Goal: Information Seeking & Learning: Learn about a topic

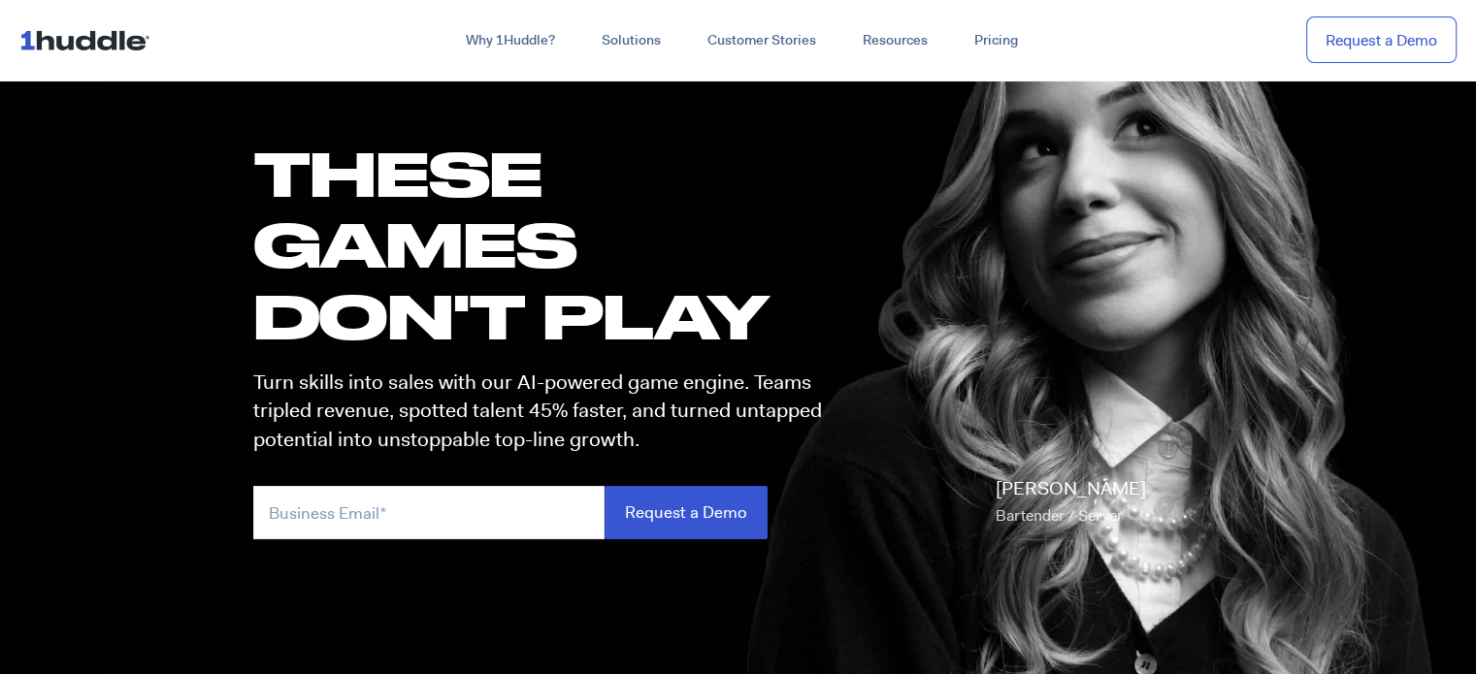
scroll to position [291, 0]
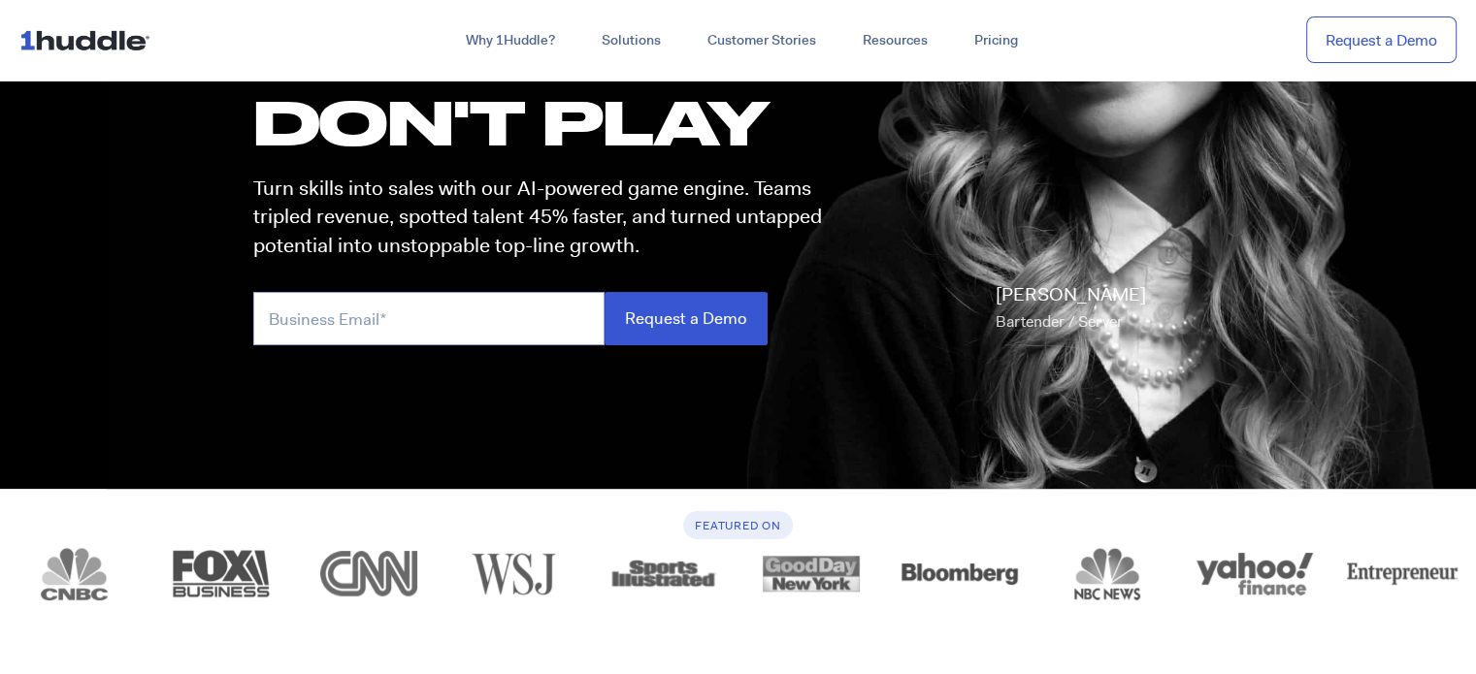
drag, startPoint x: 424, startPoint y: 321, endPoint x: 475, endPoint y: 275, distance: 69.4
click at [424, 321] on input "email" at bounding box center [428, 318] width 351 height 53
click at [501, 259] on p "Turn skills into sales with our AI-powered game engine. Teams tripled revenue, …" at bounding box center [546, 217] width 586 height 85
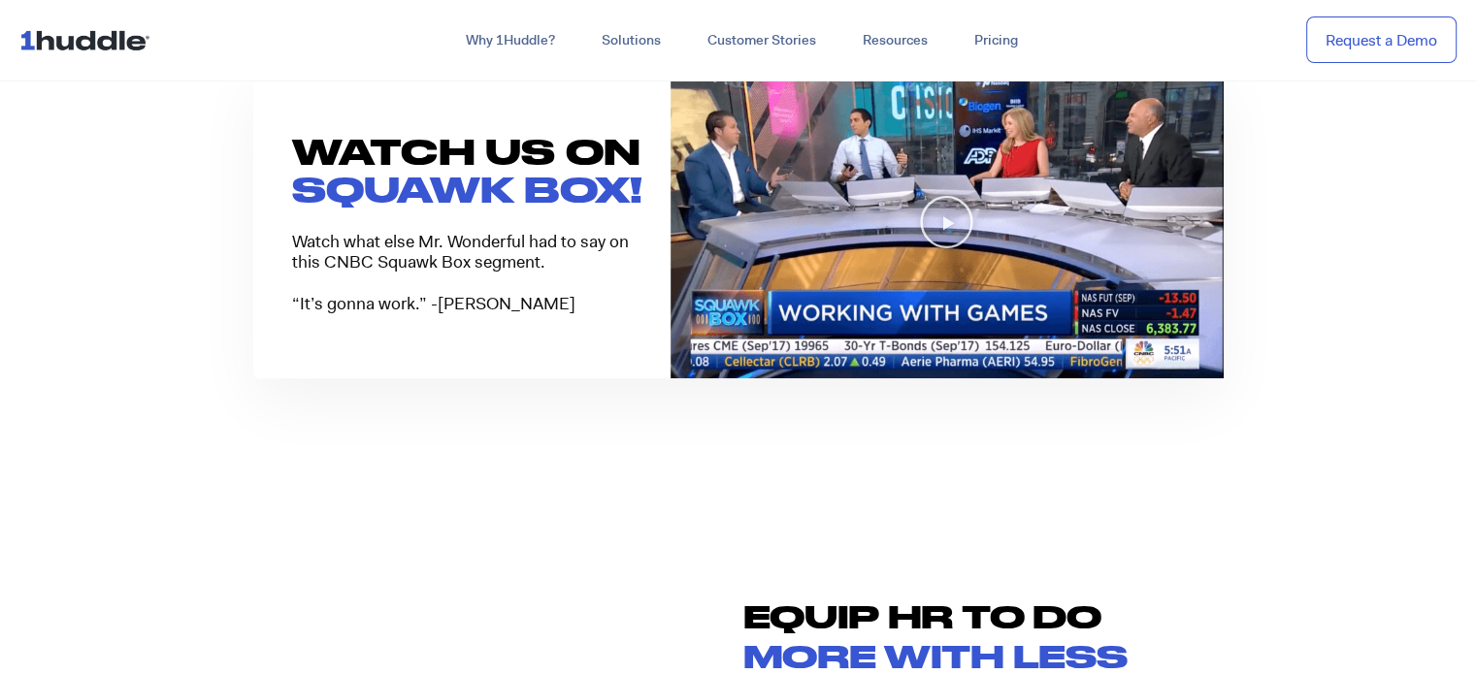
scroll to position [1455, 0]
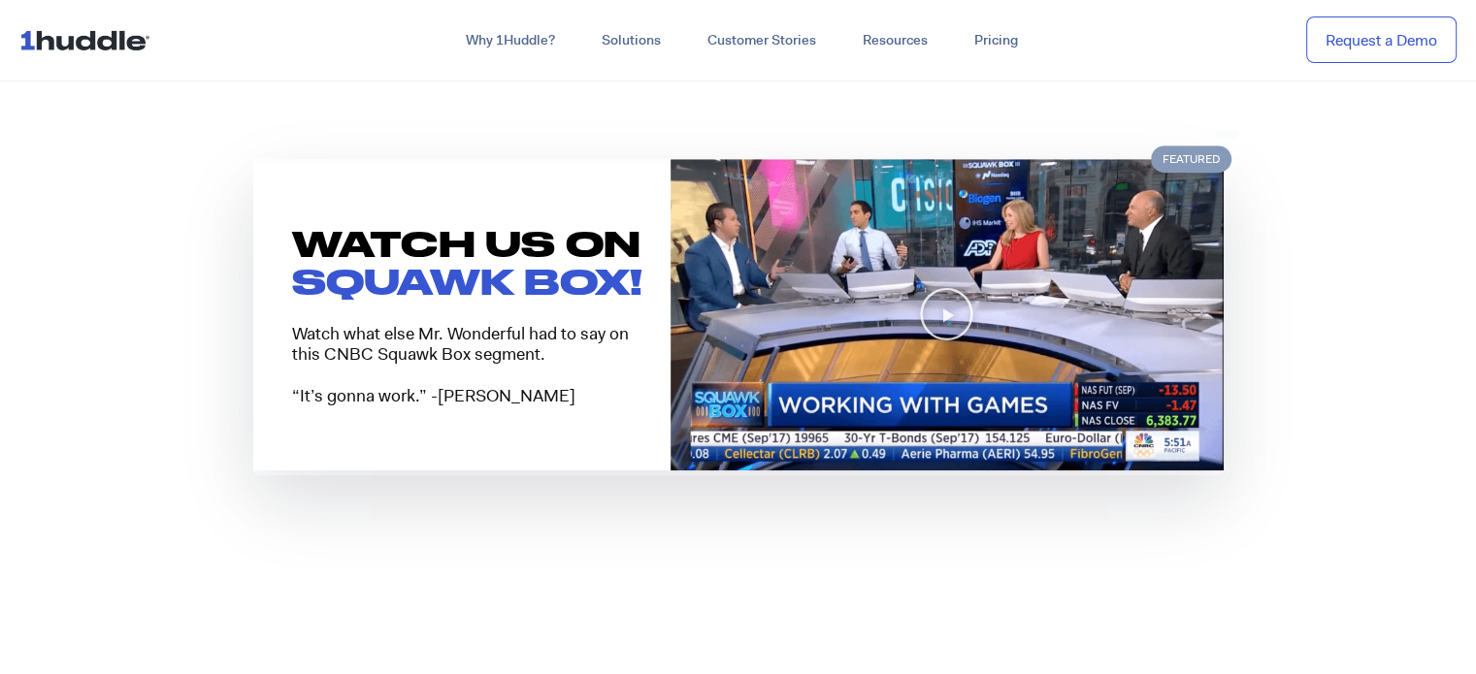
click at [525, 260] on h3 "SQUAWK BOX!" at bounding box center [481, 282] width 378 height 46
click at [524, 260] on h3 "SQUAWK BOX!" at bounding box center [481, 282] width 378 height 46
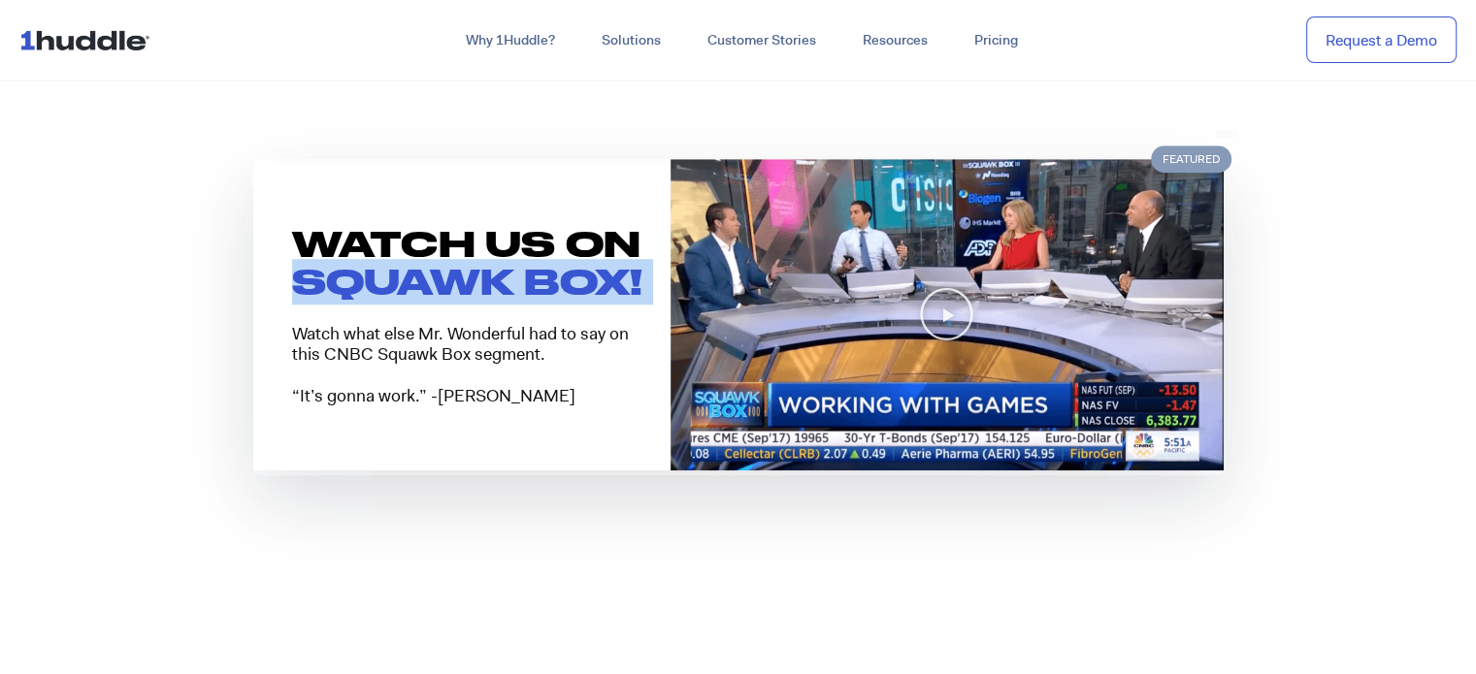
click at [524, 260] on h3 "SQUAWK BOX!" at bounding box center [481, 282] width 378 height 46
click at [482, 297] on h3 "SQUAWK BOX!" at bounding box center [481, 282] width 378 height 46
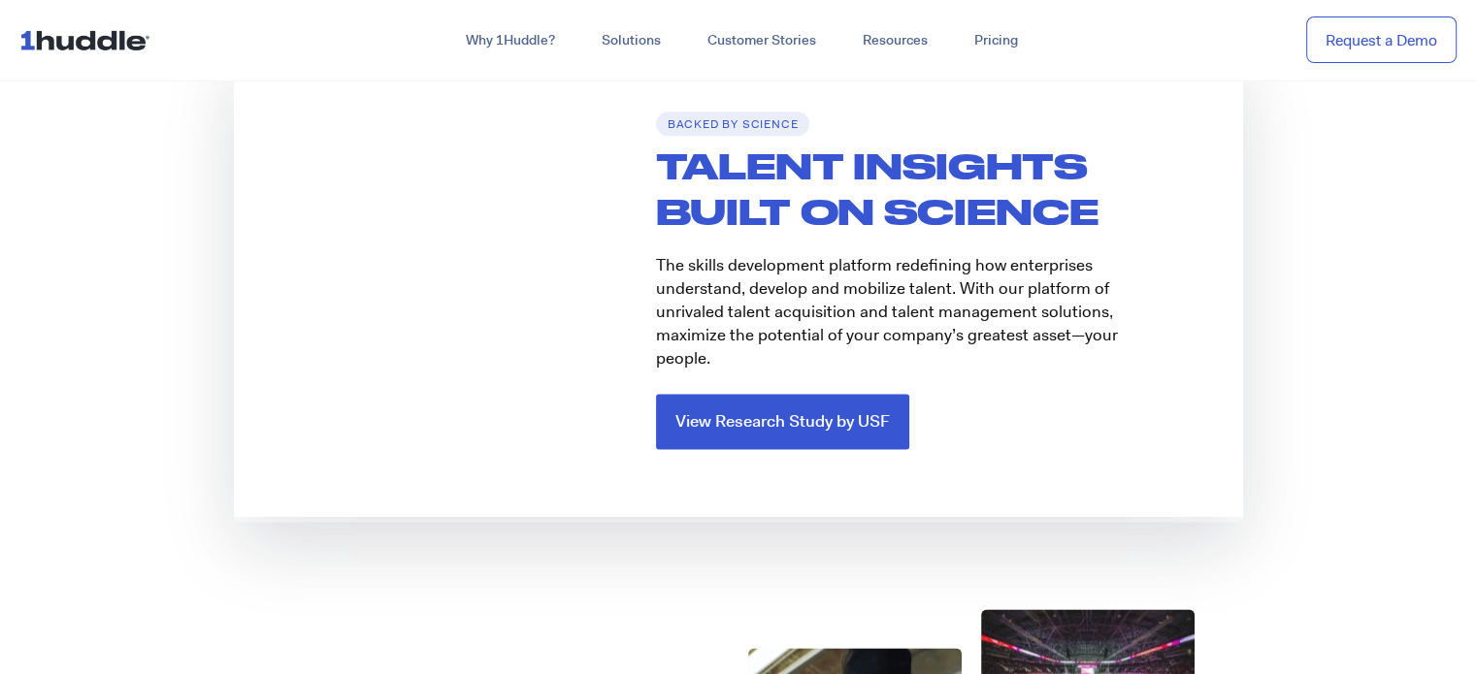
scroll to position [2911, 0]
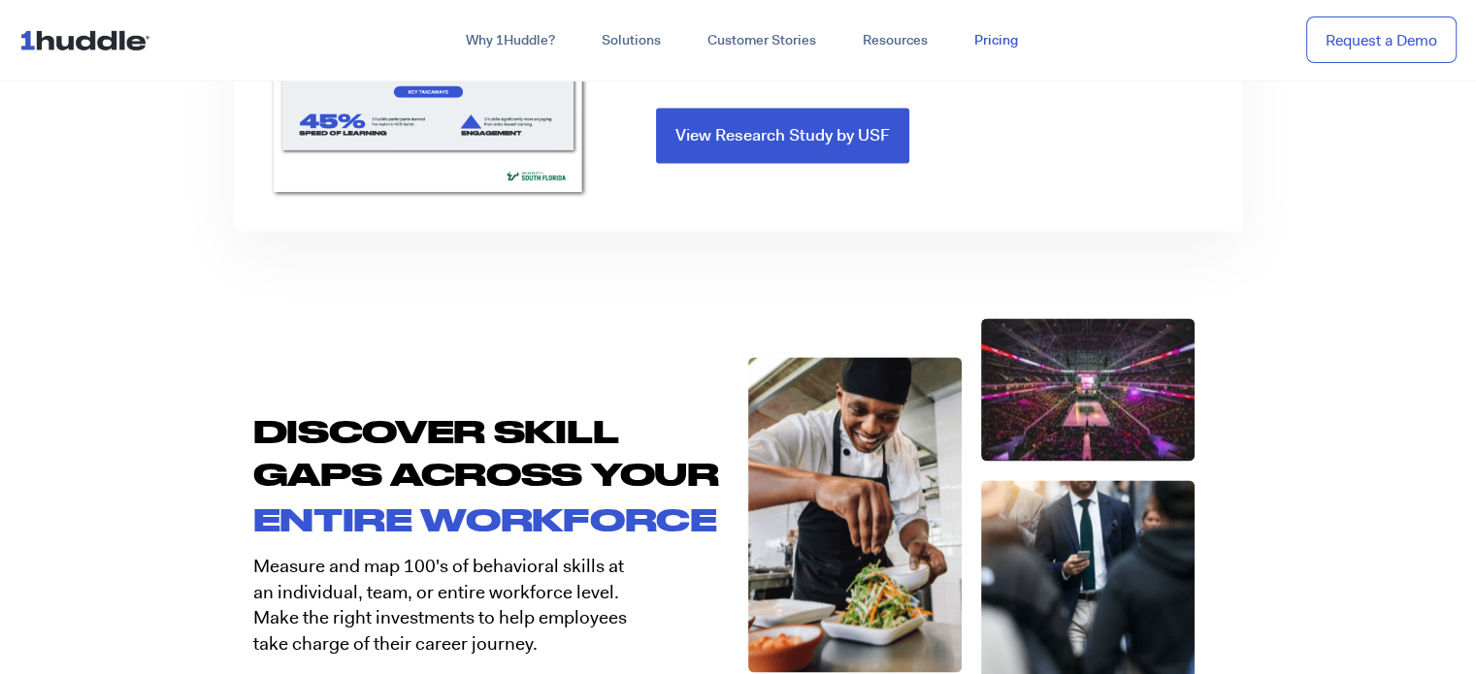
click at [990, 29] on link "Pricing" at bounding box center [996, 40] width 90 height 35
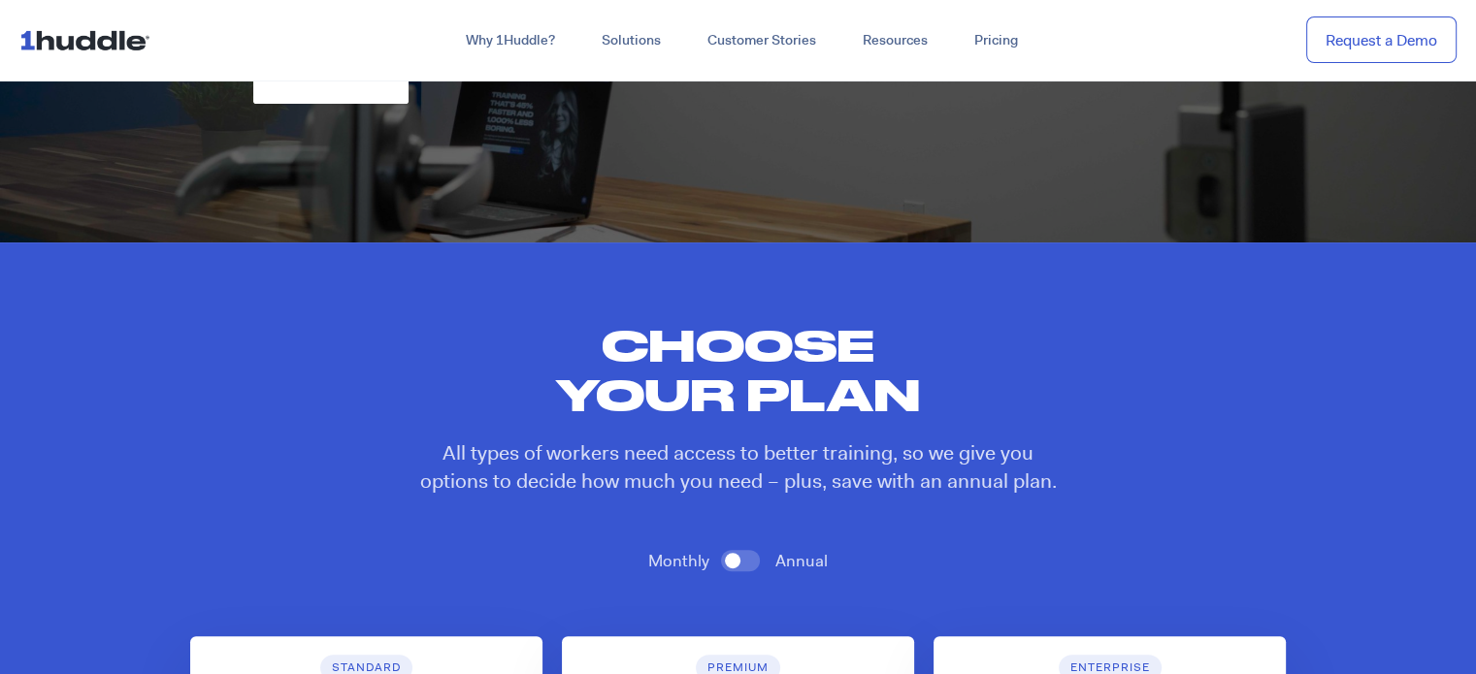
scroll to position [776, 0]
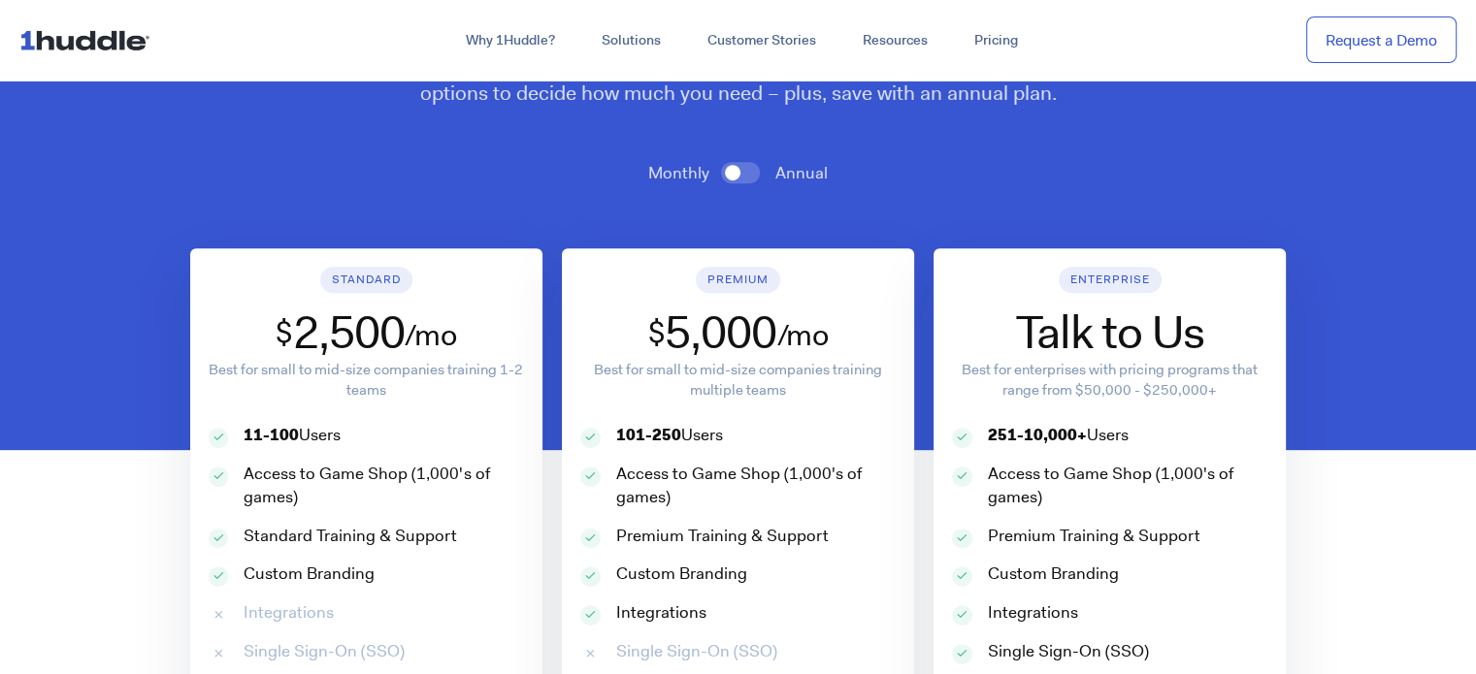
click at [745, 166] on span at bounding box center [740, 172] width 39 height 21
click at [0, 0] on input "checkbox" at bounding box center [0, 0] width 0 height 0
click at [742, 171] on span at bounding box center [740, 172] width 39 height 21
click at [0, 0] on input "checkbox" at bounding box center [0, 0] width 0 height 0
click at [287, 429] on strong "11-100" at bounding box center [271, 434] width 55 height 21
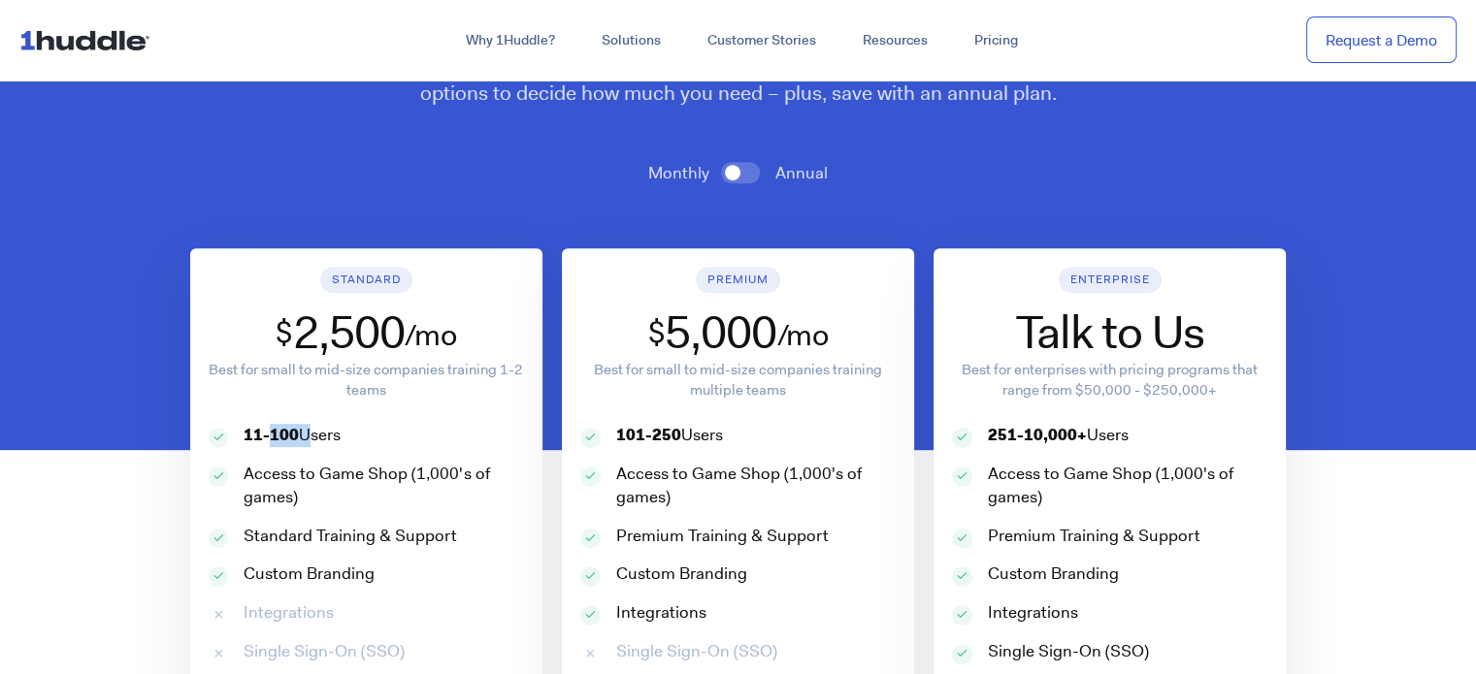
click at [287, 429] on strong "11-100" at bounding box center [271, 434] width 55 height 21
click at [287, 430] on strong "11-100" at bounding box center [271, 434] width 55 height 21
click at [281, 460] on div "11-100 Users" at bounding box center [366, 443] width 315 height 39
click at [283, 461] on div "11-100 Users" at bounding box center [366, 443] width 315 height 39
click at [283, 466] on p "Access to Game Shop (1,000's of games)" at bounding box center [383, 486] width 279 height 47
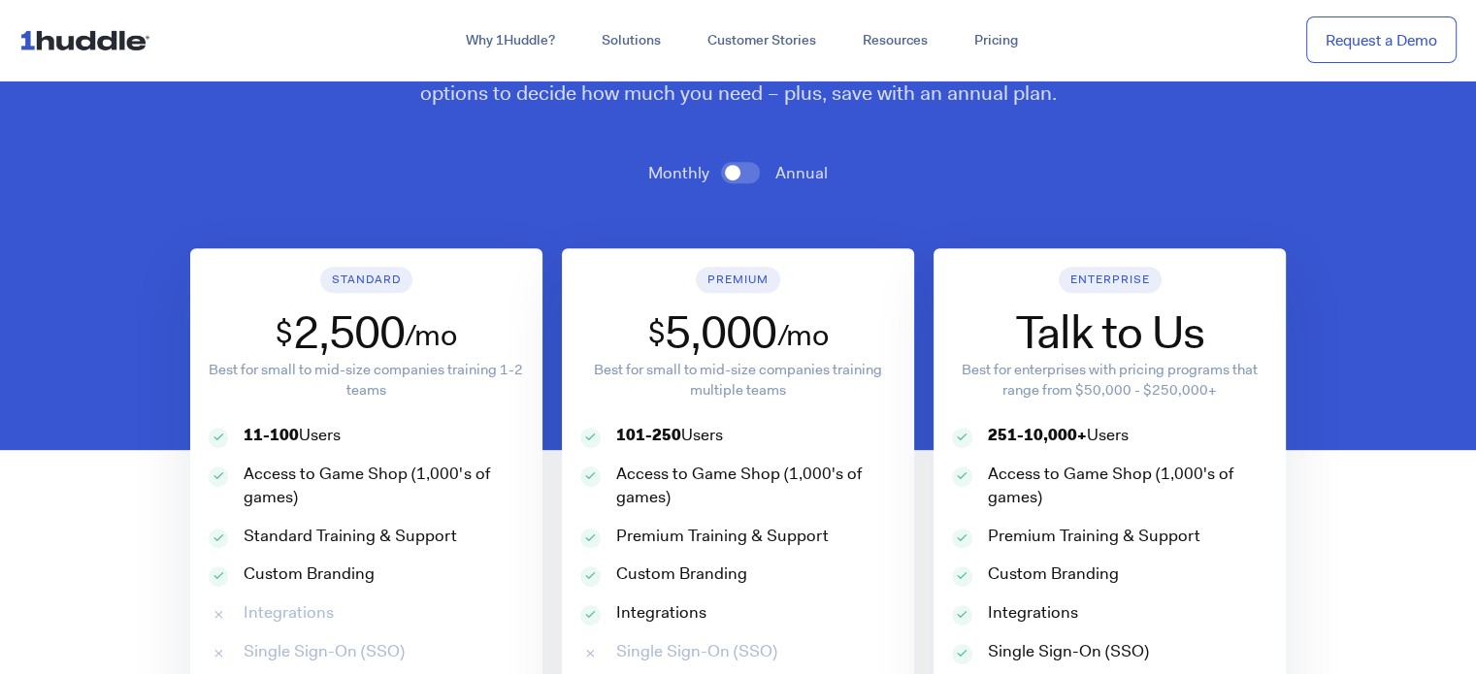
click at [283, 466] on p "Access to Game Shop (1,000's of games)" at bounding box center [383, 486] width 279 height 47
click at [284, 467] on p "Access to Game Shop (1,000's of games)" at bounding box center [383, 486] width 279 height 47
click at [326, 472] on p "Access to Game Shop (1,000's of games)" at bounding box center [383, 486] width 279 height 47
click at [432, 483] on p "Access to Game Shop (1,000's of games)" at bounding box center [383, 486] width 279 height 47
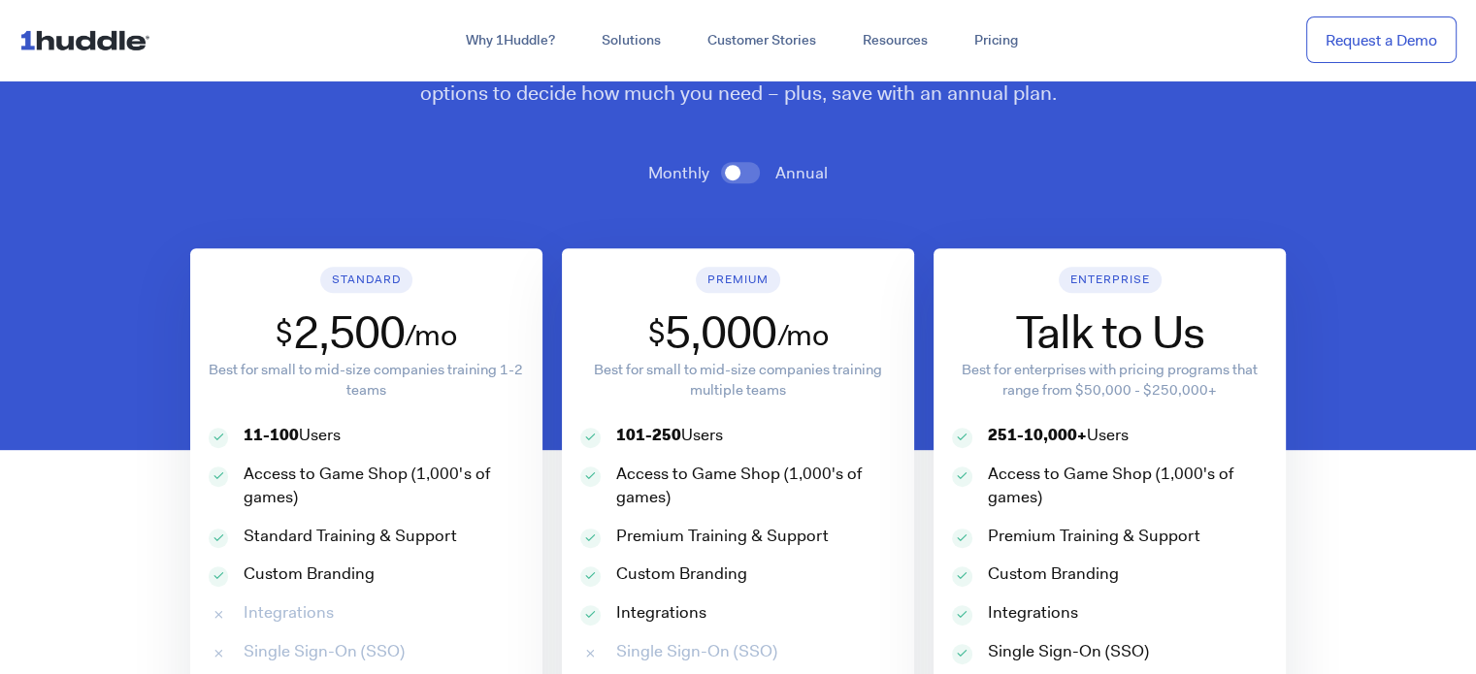
drag, startPoint x: 326, startPoint y: 485, endPoint x: 312, endPoint y: 498, distance: 18.5
click at [326, 486] on p "Access to Game Shop (1,000's of games)" at bounding box center [383, 486] width 279 height 47
click at [299, 522] on div "Access to Game Shop (1,000's of games)" at bounding box center [366, 494] width 315 height 62
click at [299, 523] on div "Access to Game Shop (1,000's of games)" at bounding box center [366, 494] width 315 height 62
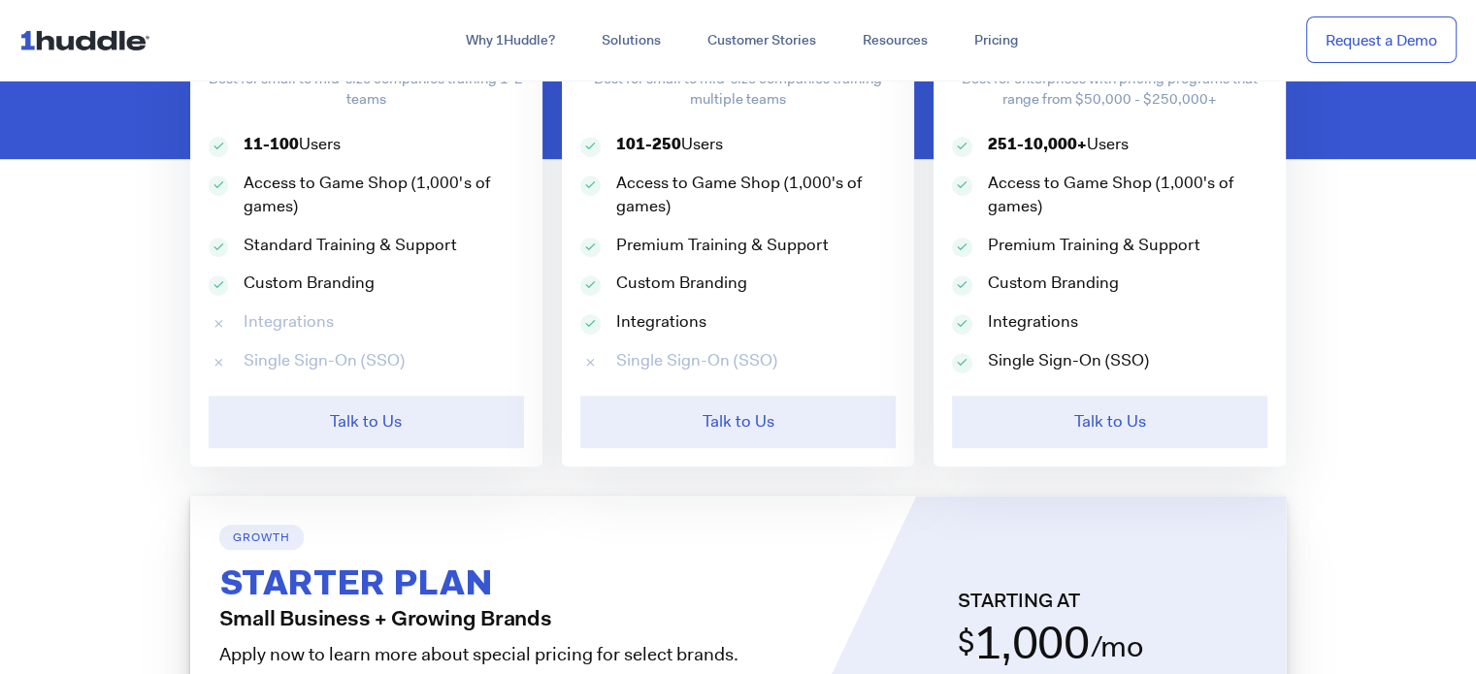
scroll to position [1358, 0]
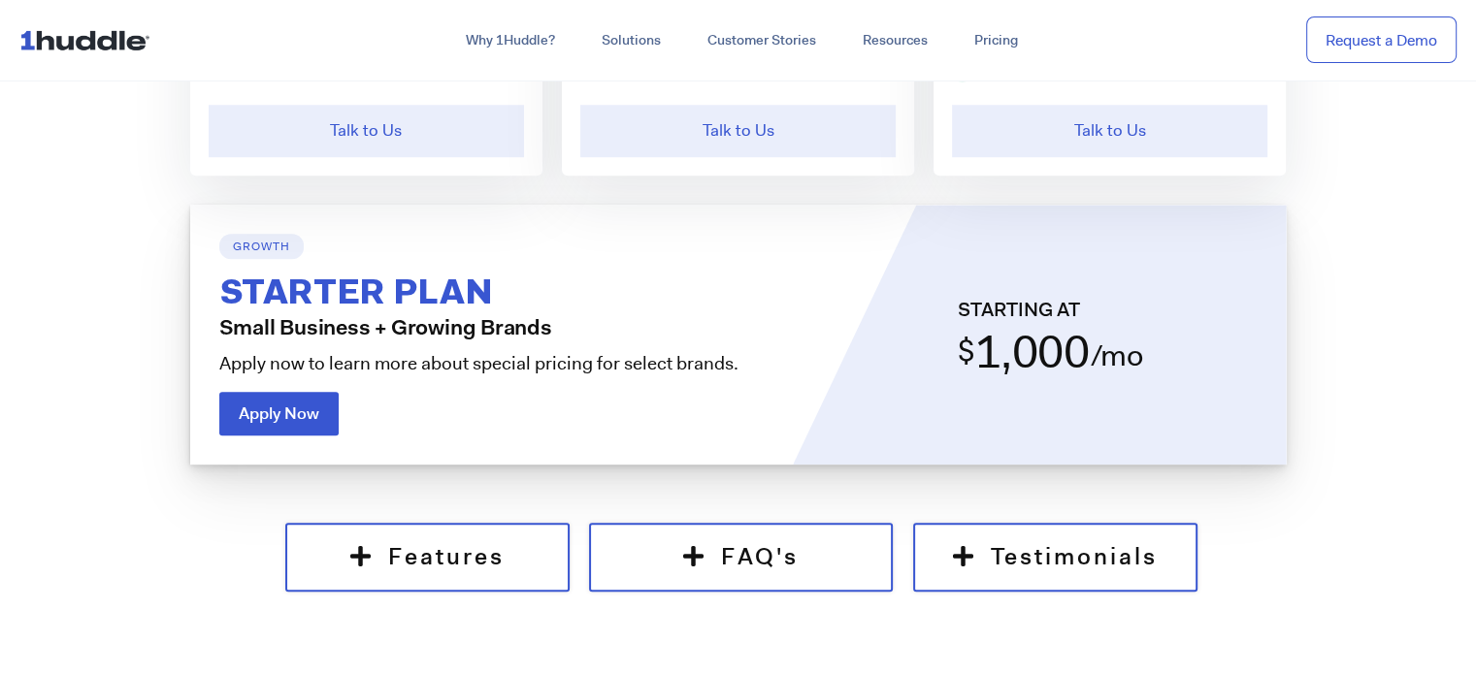
click at [92, 47] on img at bounding box center [88, 39] width 139 height 37
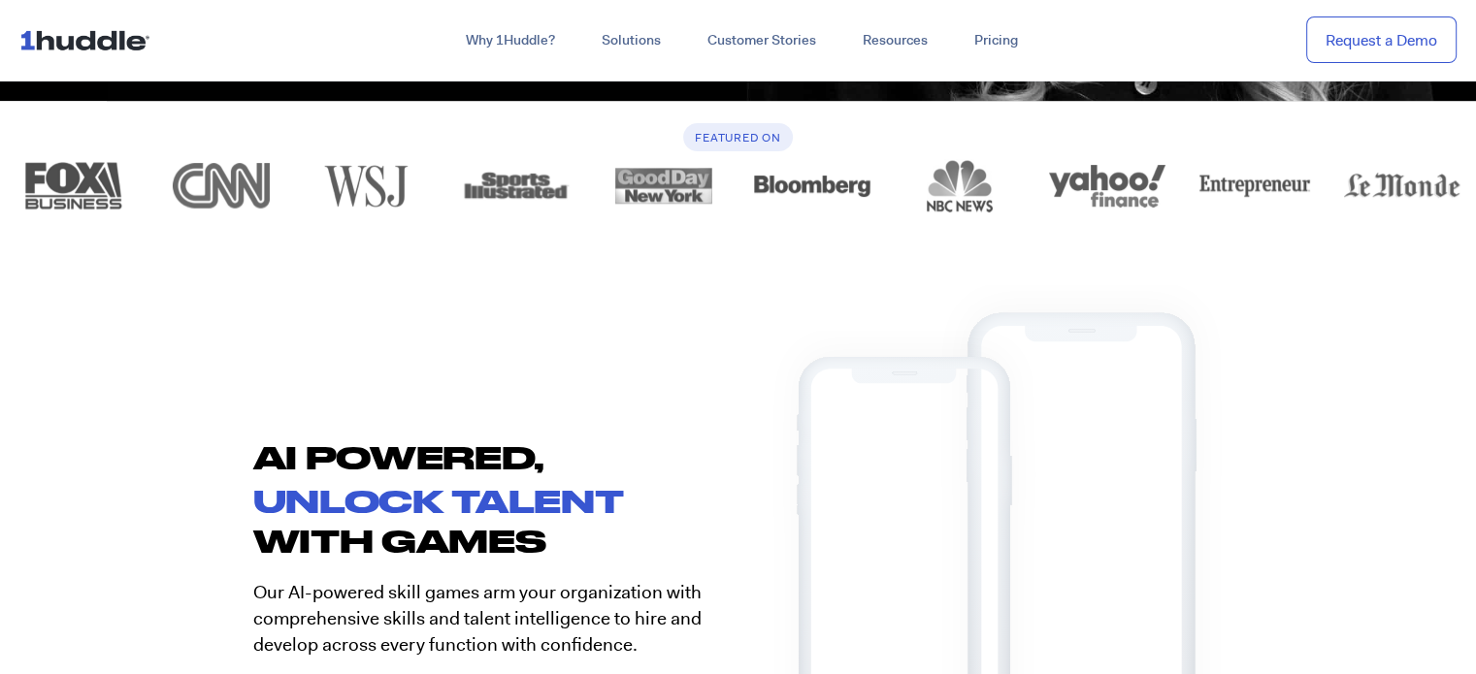
scroll to position [873, 0]
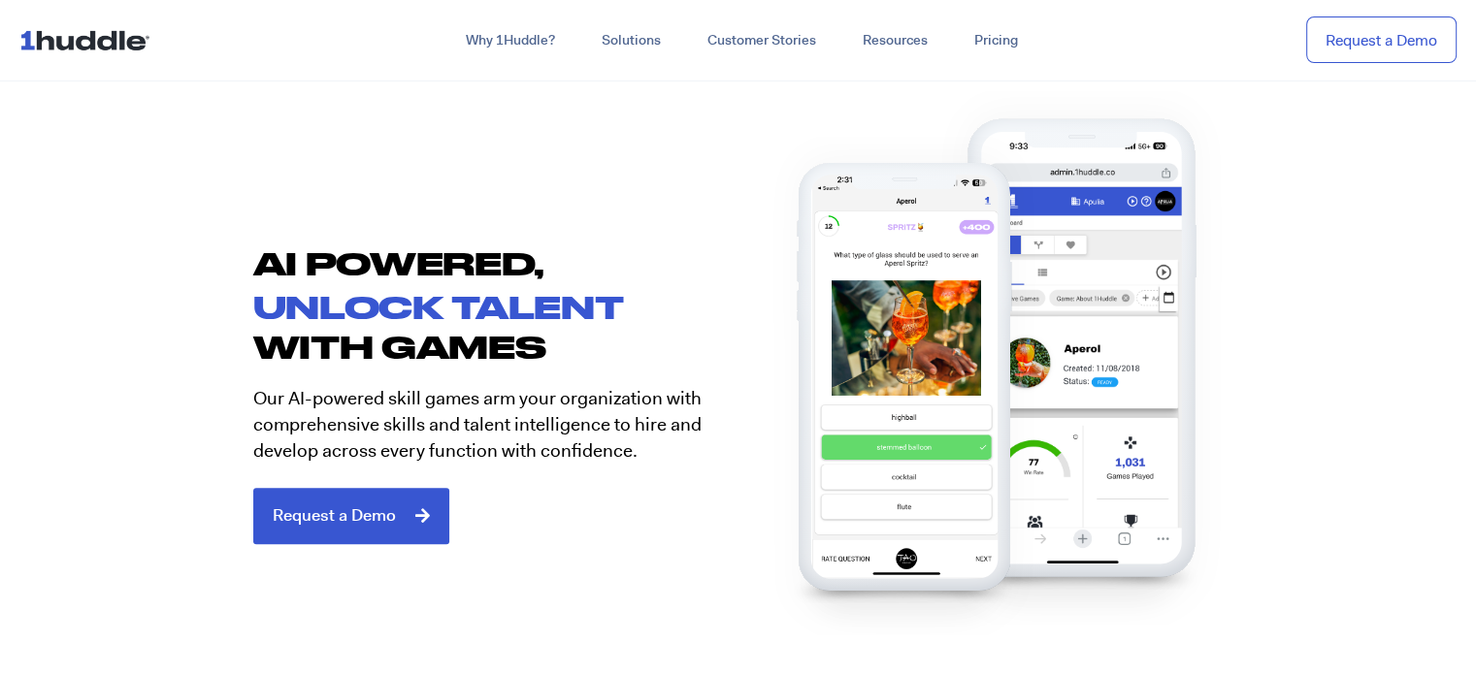
click at [379, 292] on h2 "unlock talent" at bounding box center [495, 307] width 485 height 30
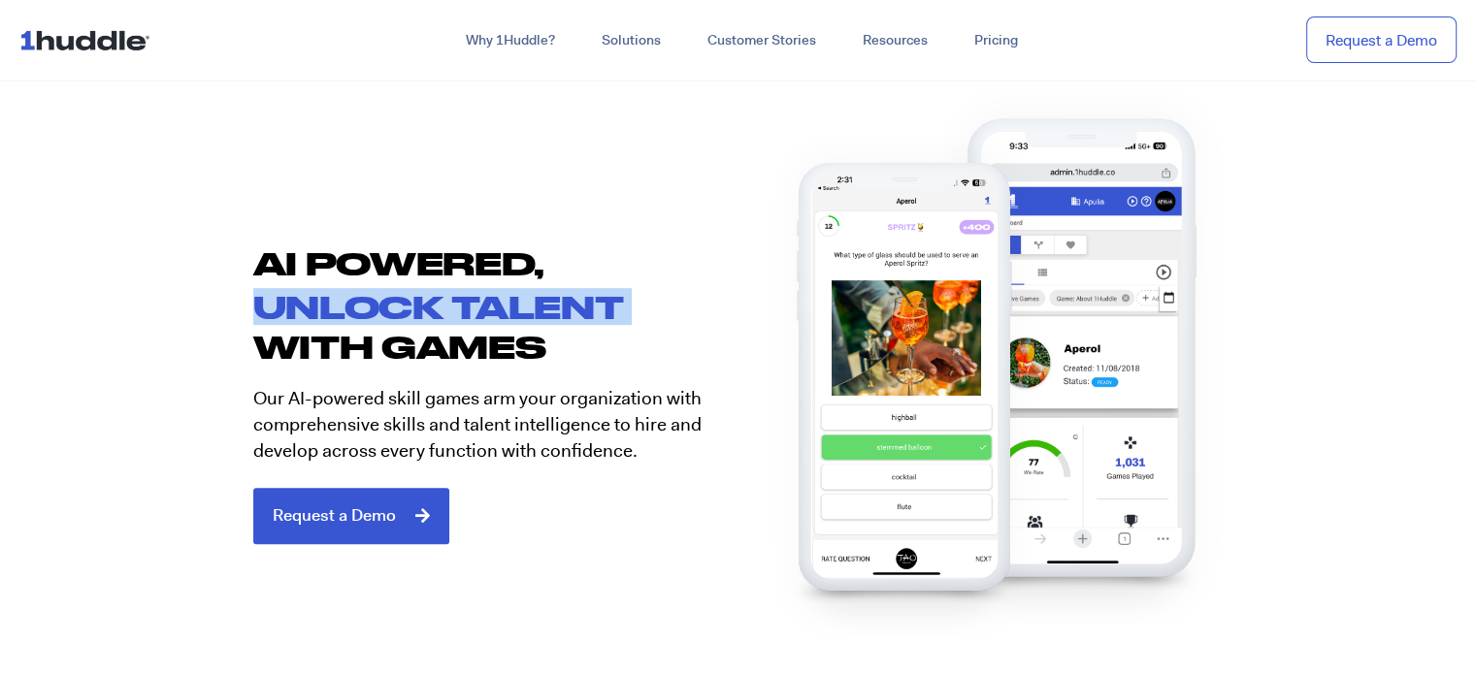
click at [379, 292] on h2 "unlock talent" at bounding box center [495, 307] width 485 height 30
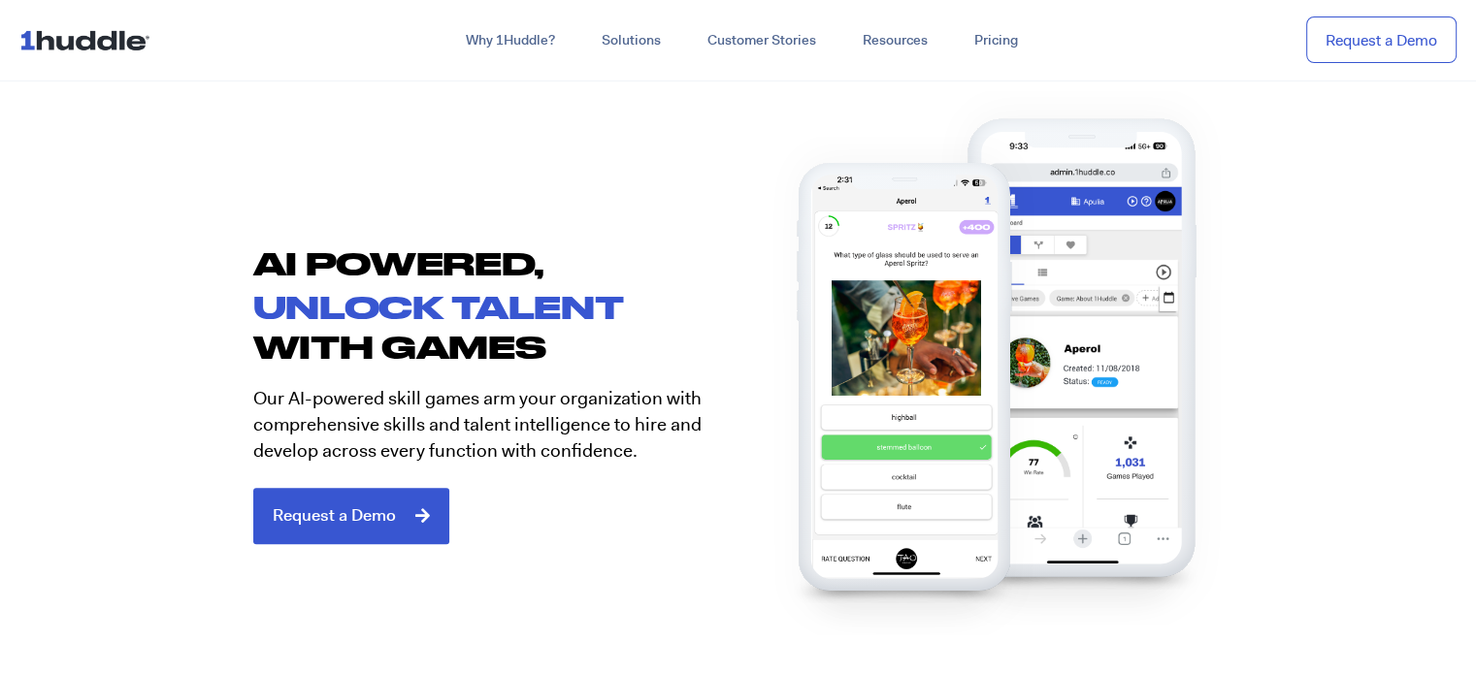
click at [382, 274] on h2 "AI POWERED," at bounding box center [495, 263] width 485 height 39
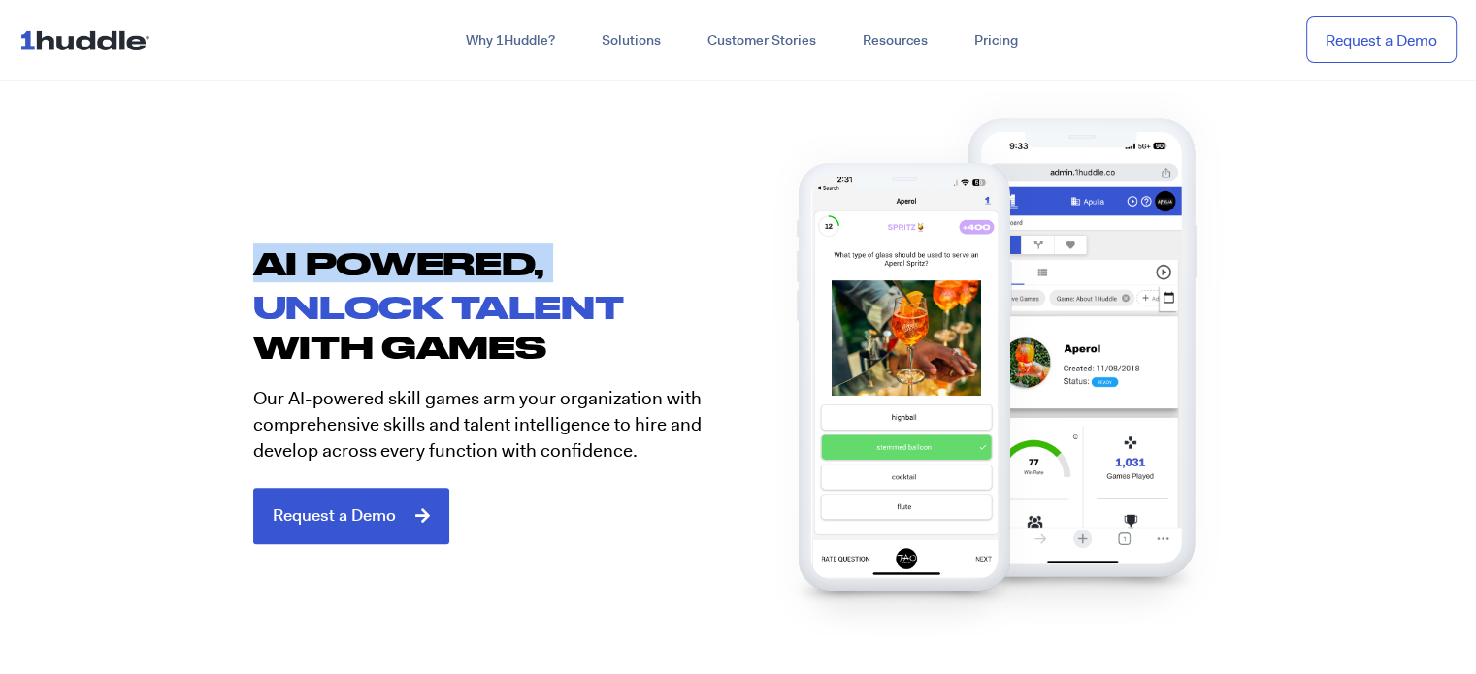
click at [382, 274] on h2 "AI POWERED," at bounding box center [495, 263] width 485 height 39
click at [382, 279] on h2 "AI POWERED," at bounding box center [495, 263] width 485 height 39
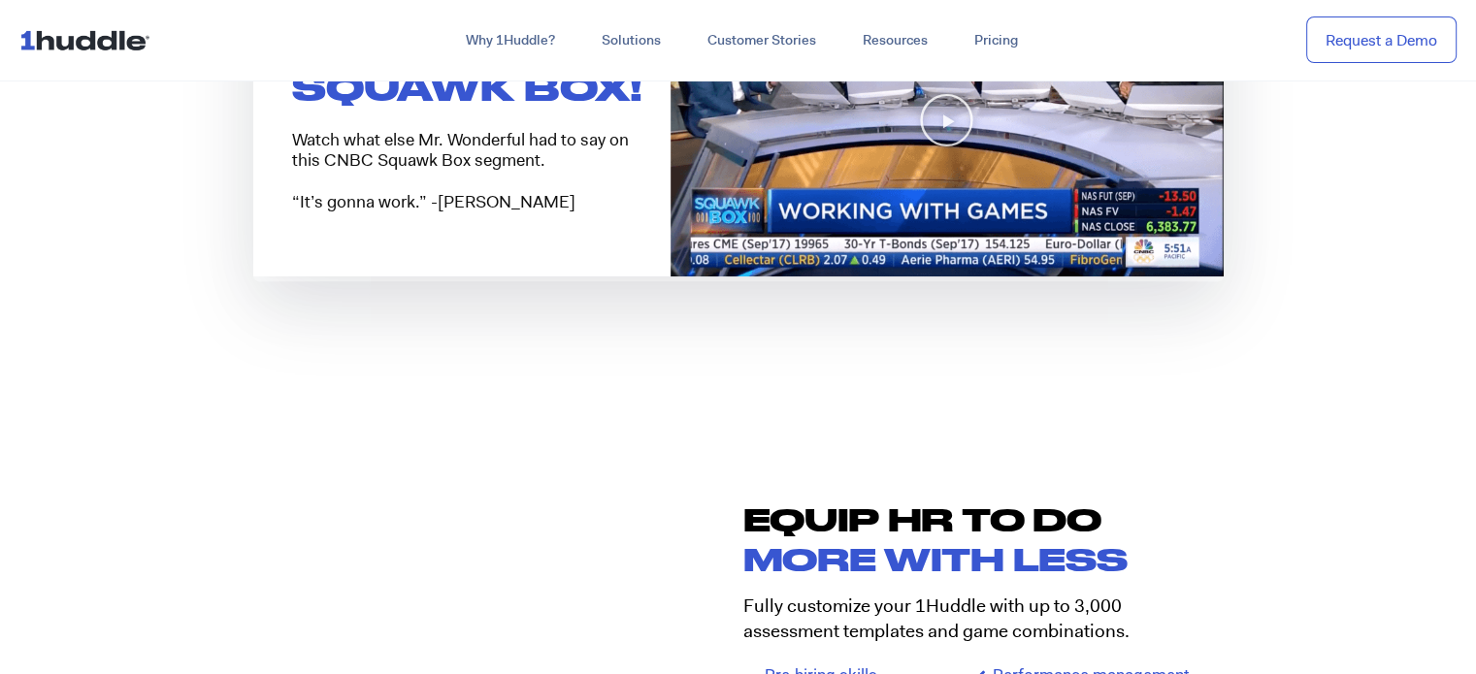
scroll to position [2037, 0]
